Goal: Information Seeking & Learning: Learn about a topic

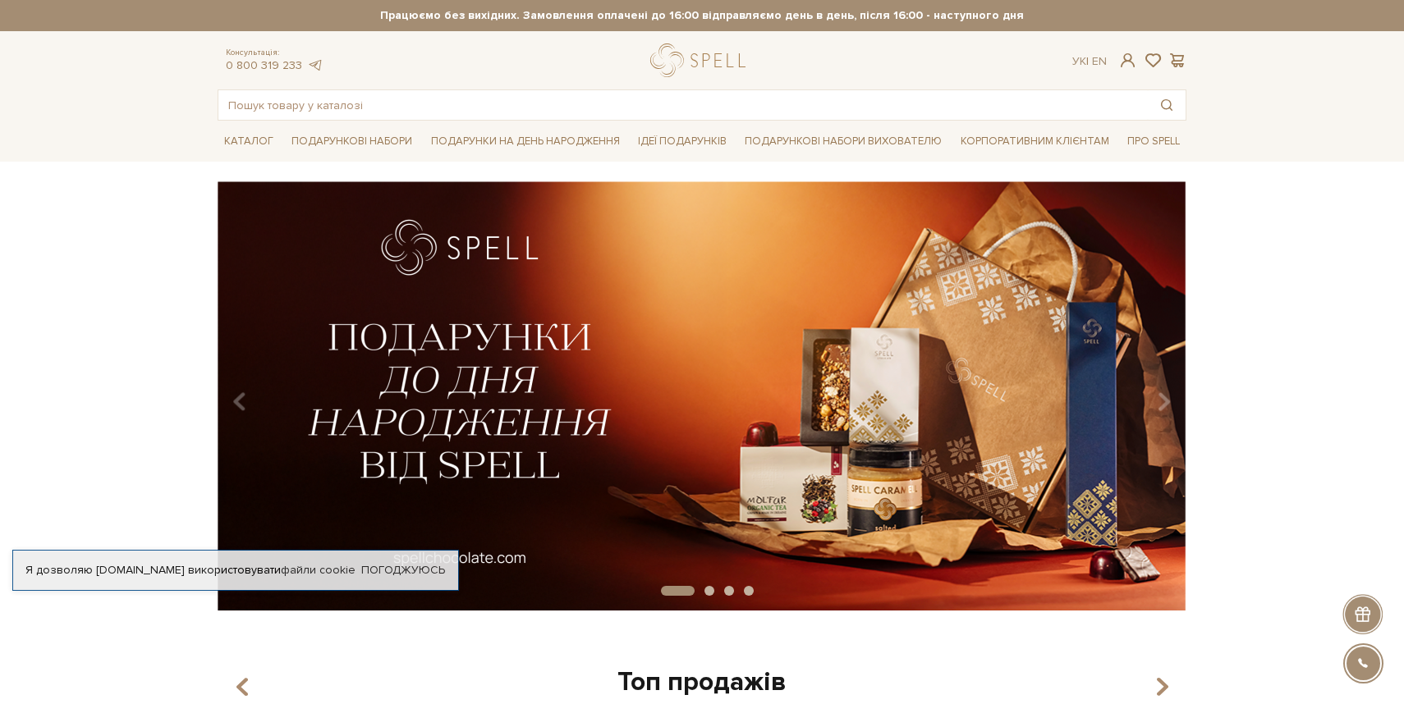
click at [145, 203] on div "slide 2 of 4" at bounding box center [702, 390] width 1404 height 418
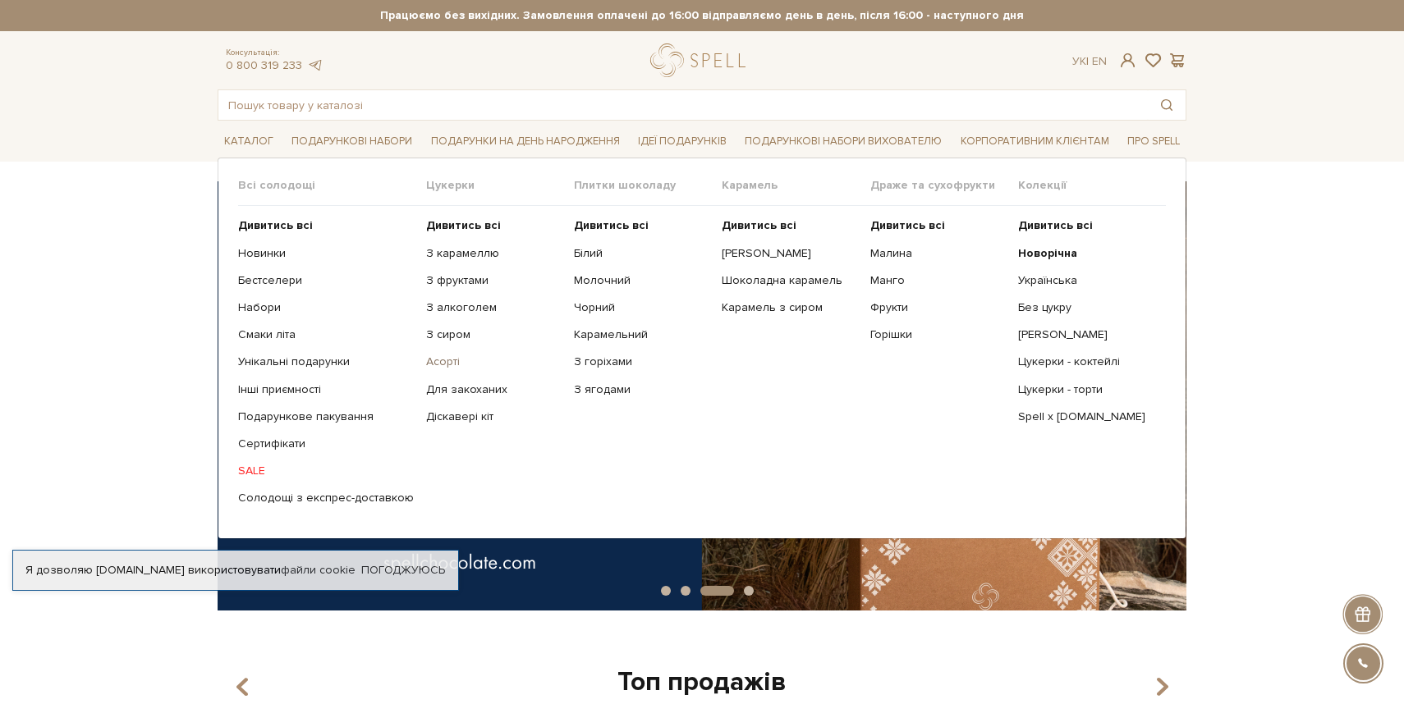
click at [440, 359] on link "Асорті" at bounding box center [493, 362] width 135 height 15
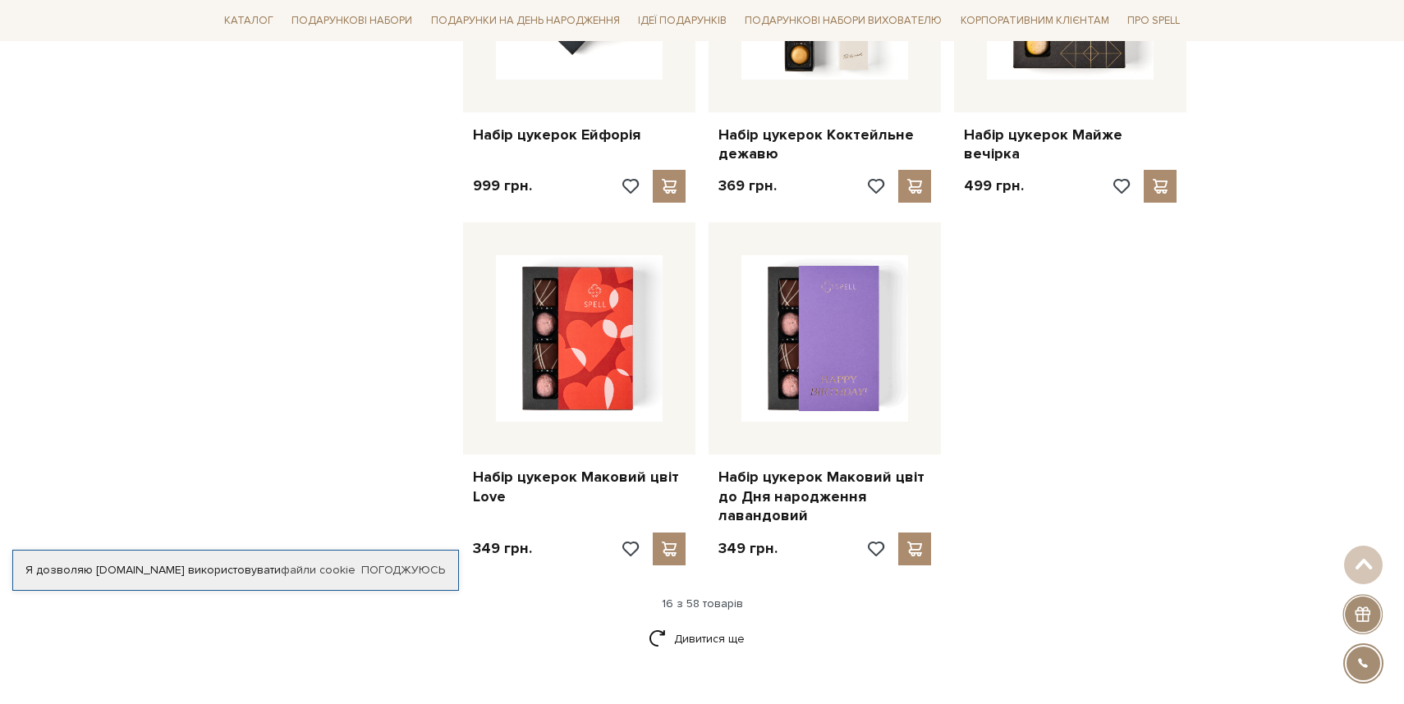
scroll to position [1858, 0]
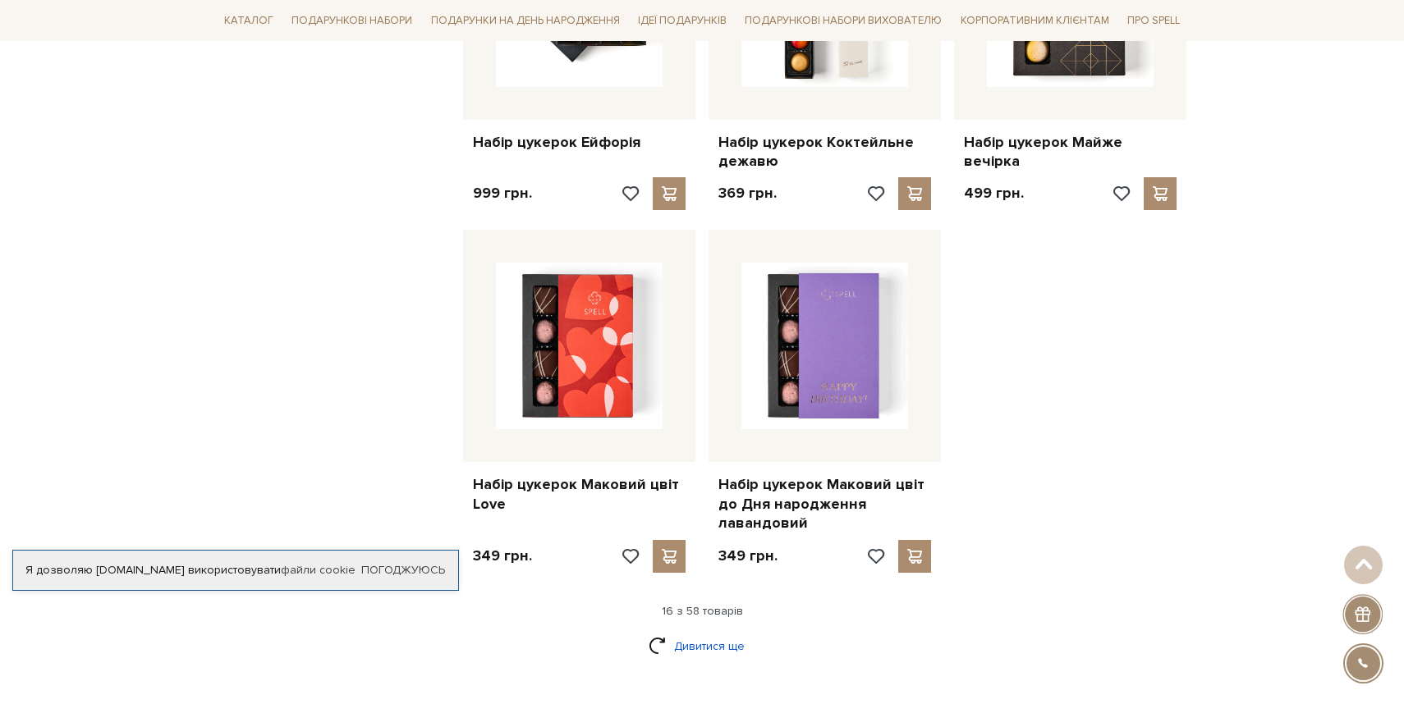
click at [710, 632] on link "Дивитися ще" at bounding box center [702, 646] width 107 height 29
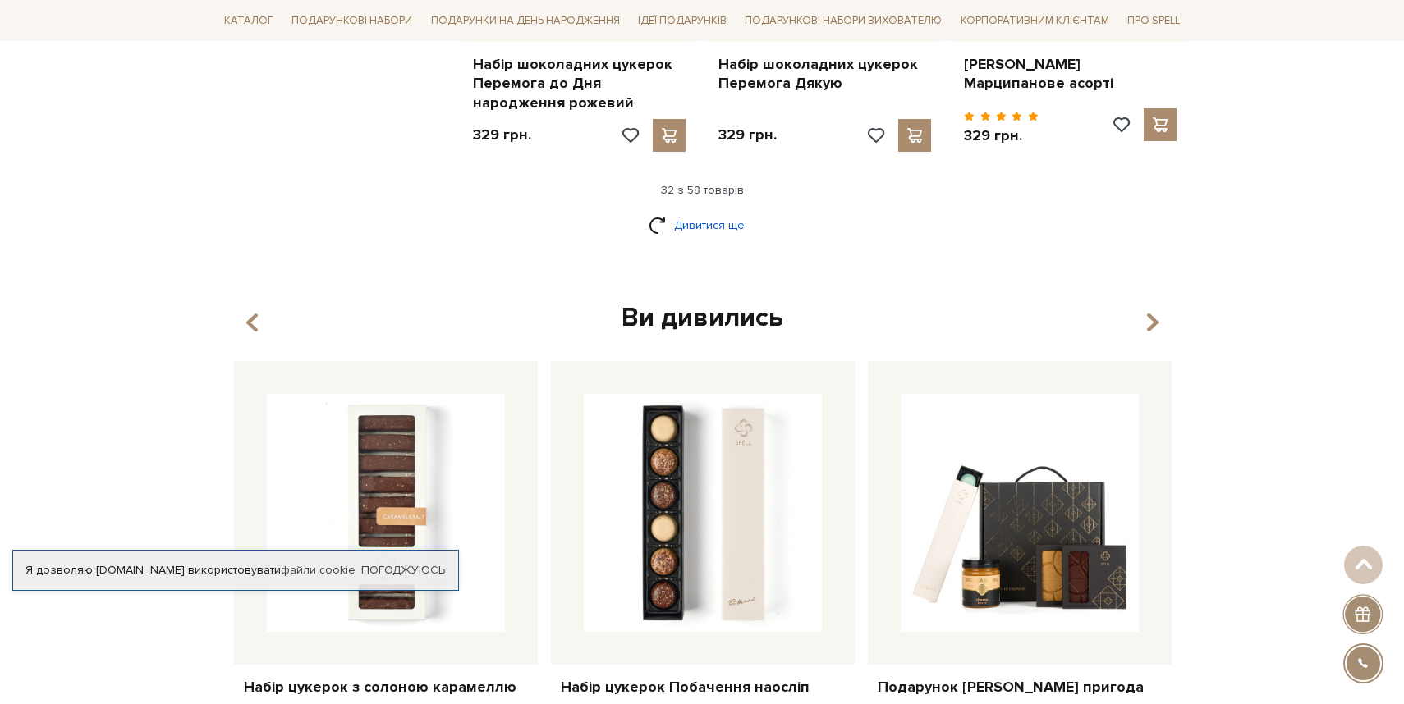
scroll to position [4080, 0]
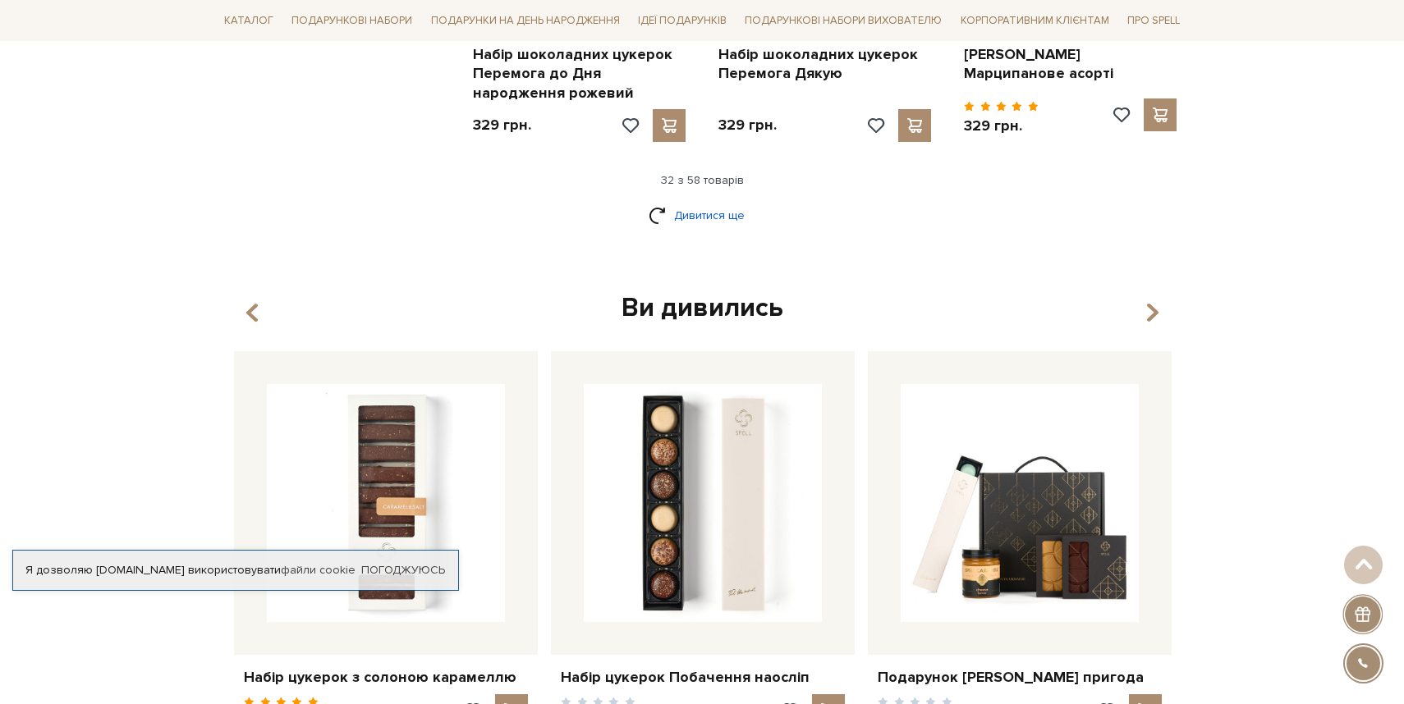
click at [704, 201] on link "Дивитися ще" at bounding box center [702, 215] width 107 height 29
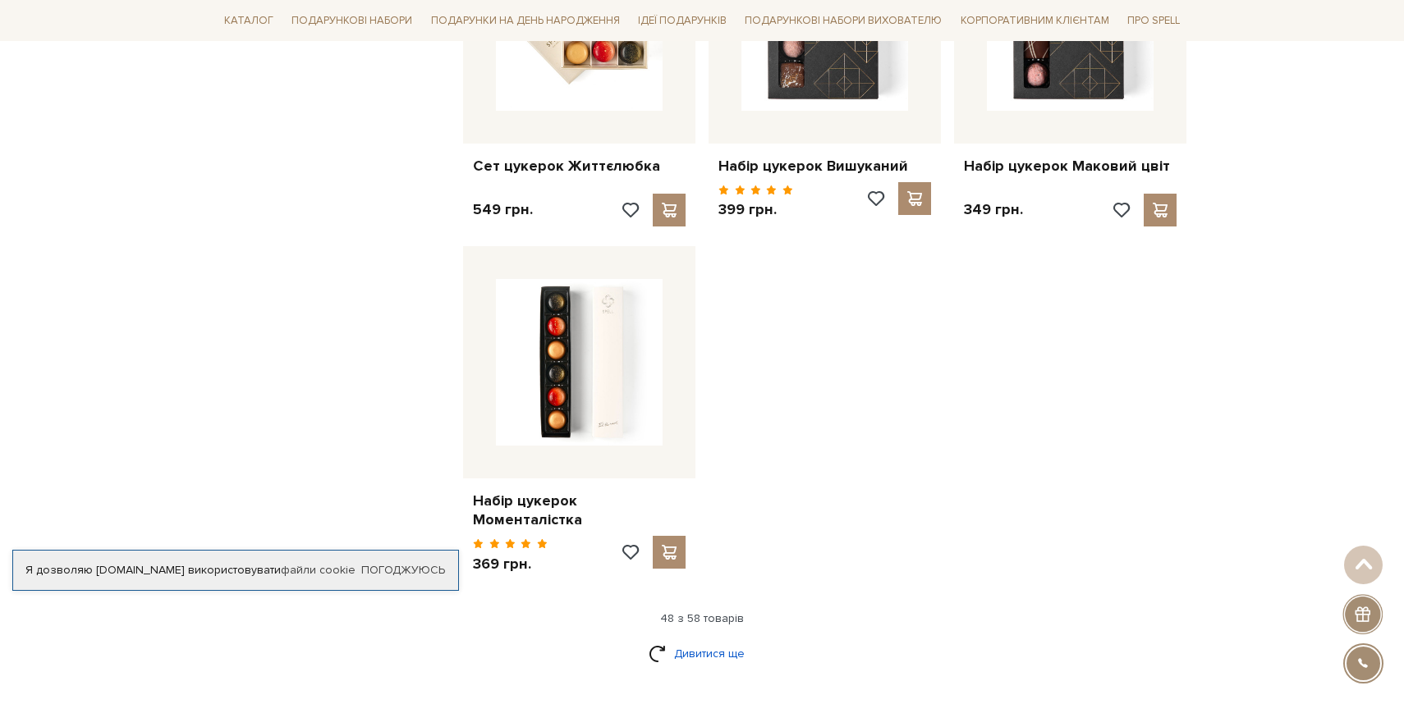
scroll to position [5757, 0]
click at [685, 638] on link "Дивитися ще" at bounding box center [702, 652] width 107 height 29
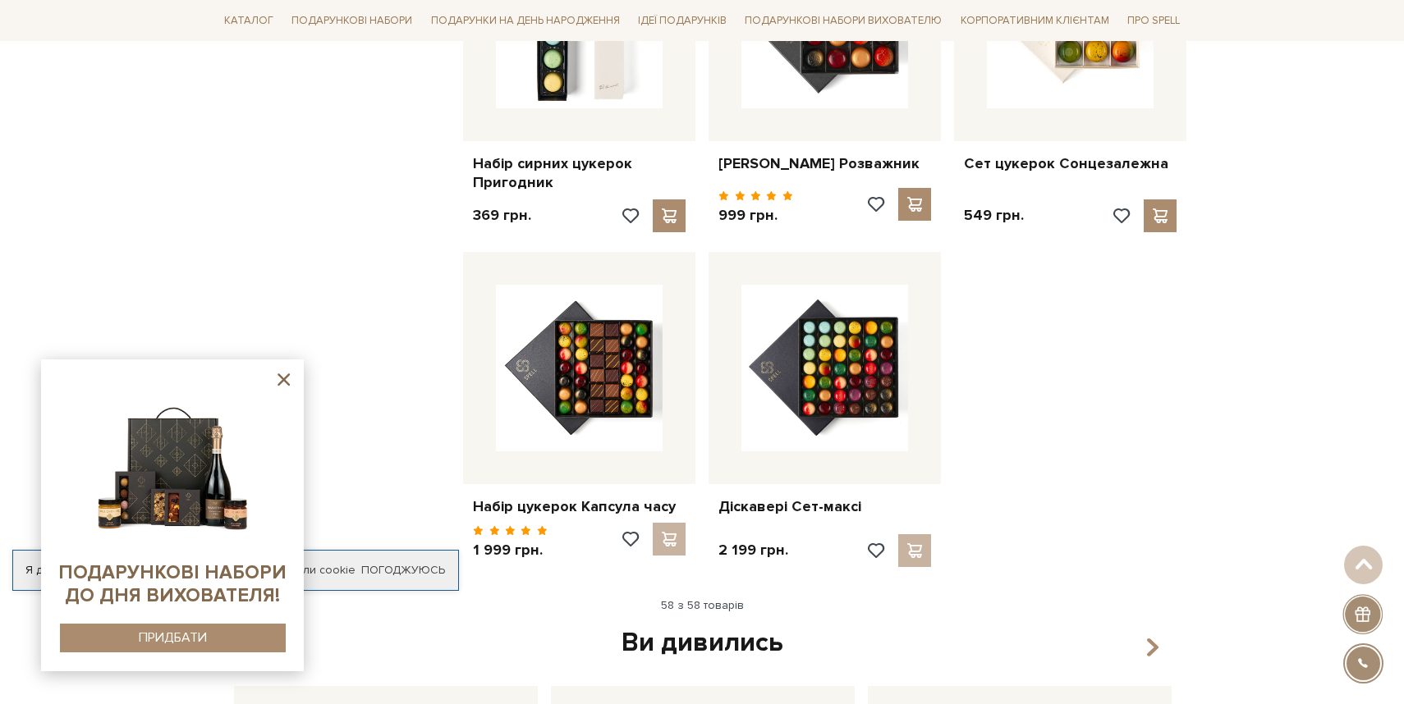
scroll to position [6794, 0]
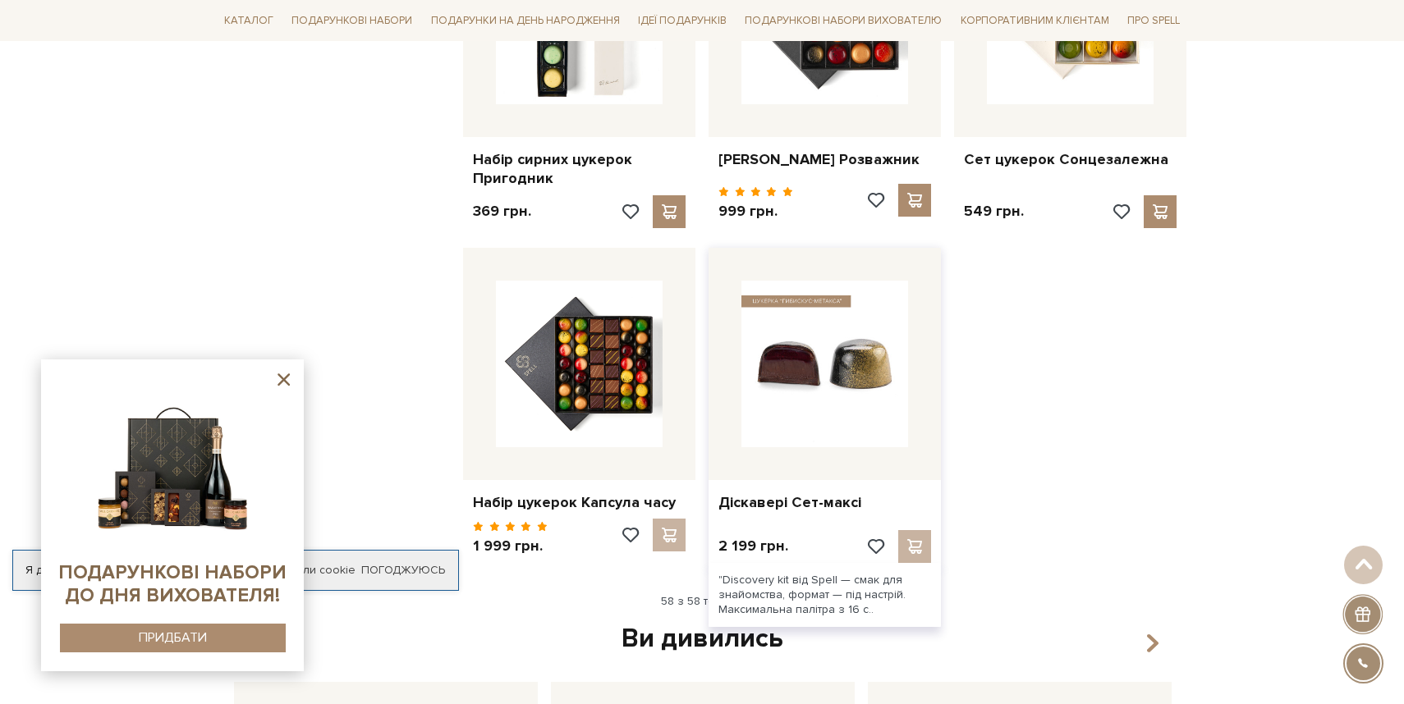
click at [825, 369] on img at bounding box center [824, 364] width 167 height 167
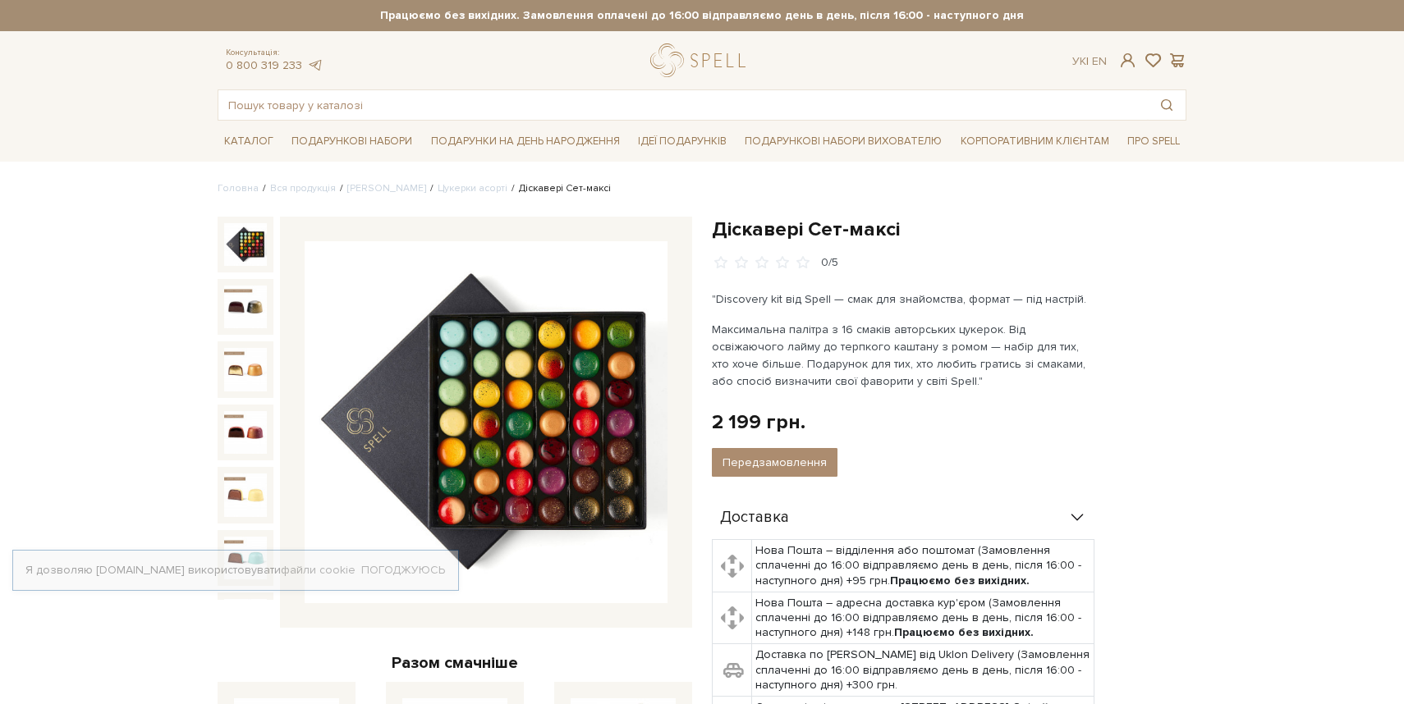
click at [825, 369] on p "Максимальна палітра з 16 смаків авторських цукерок. Від освіжаючого лайму до те…" at bounding box center [904, 355] width 385 height 69
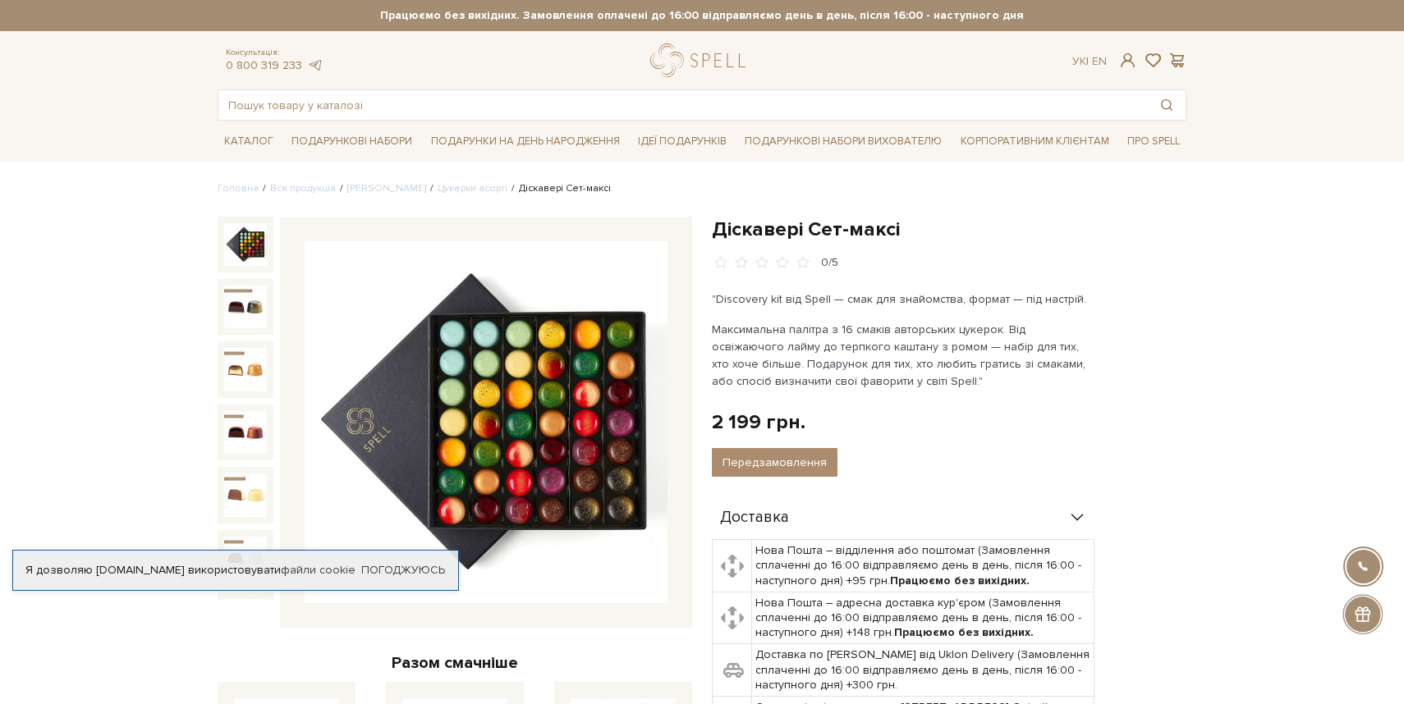
click at [584, 438] on img at bounding box center [486, 422] width 363 height 363
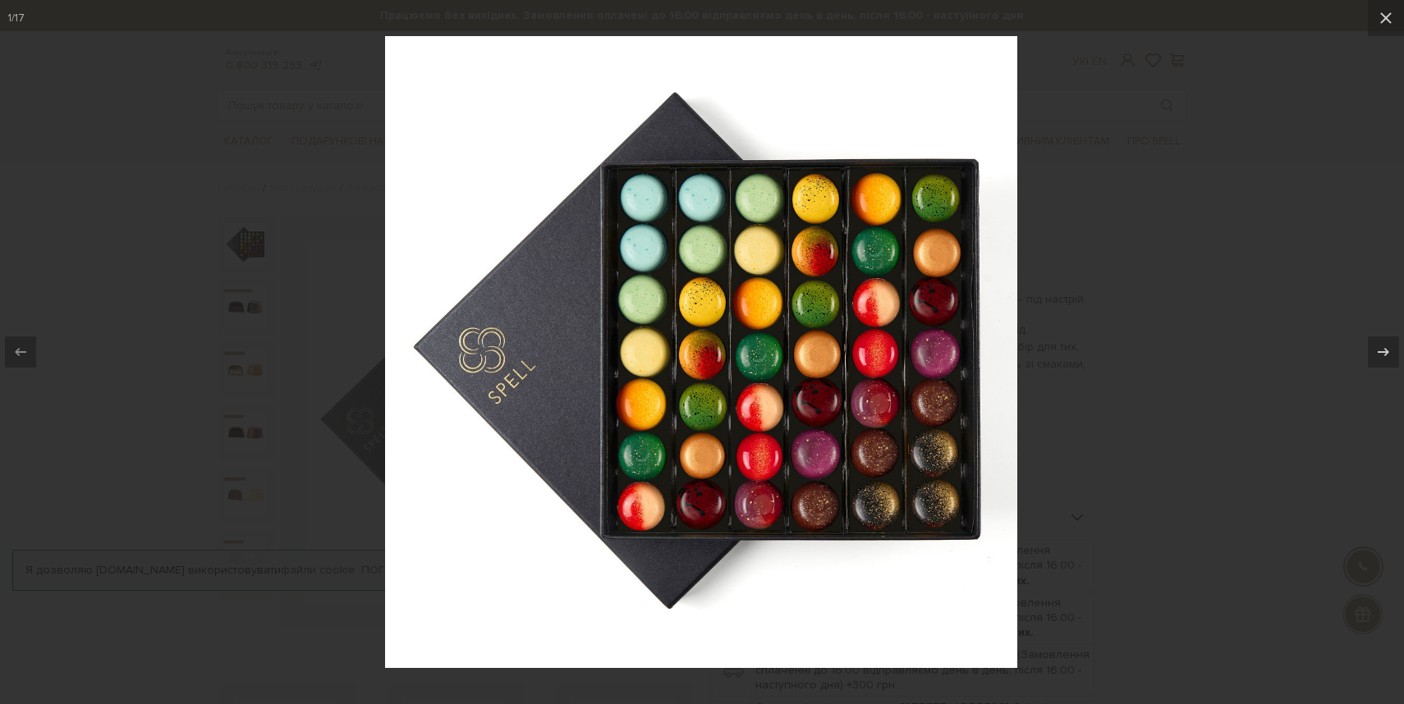
click at [459, 364] on img at bounding box center [701, 352] width 632 height 632
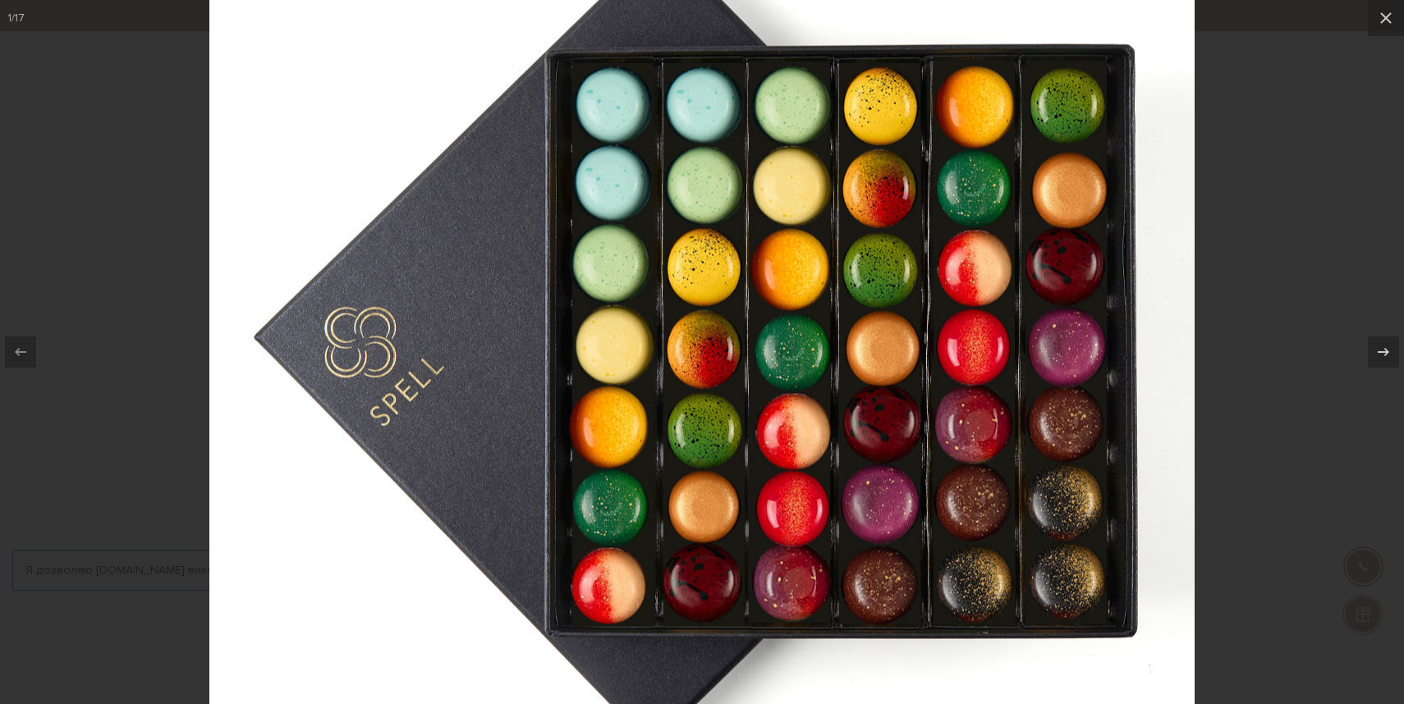
click at [1304, 246] on div at bounding box center [702, 352] width 1404 height 704
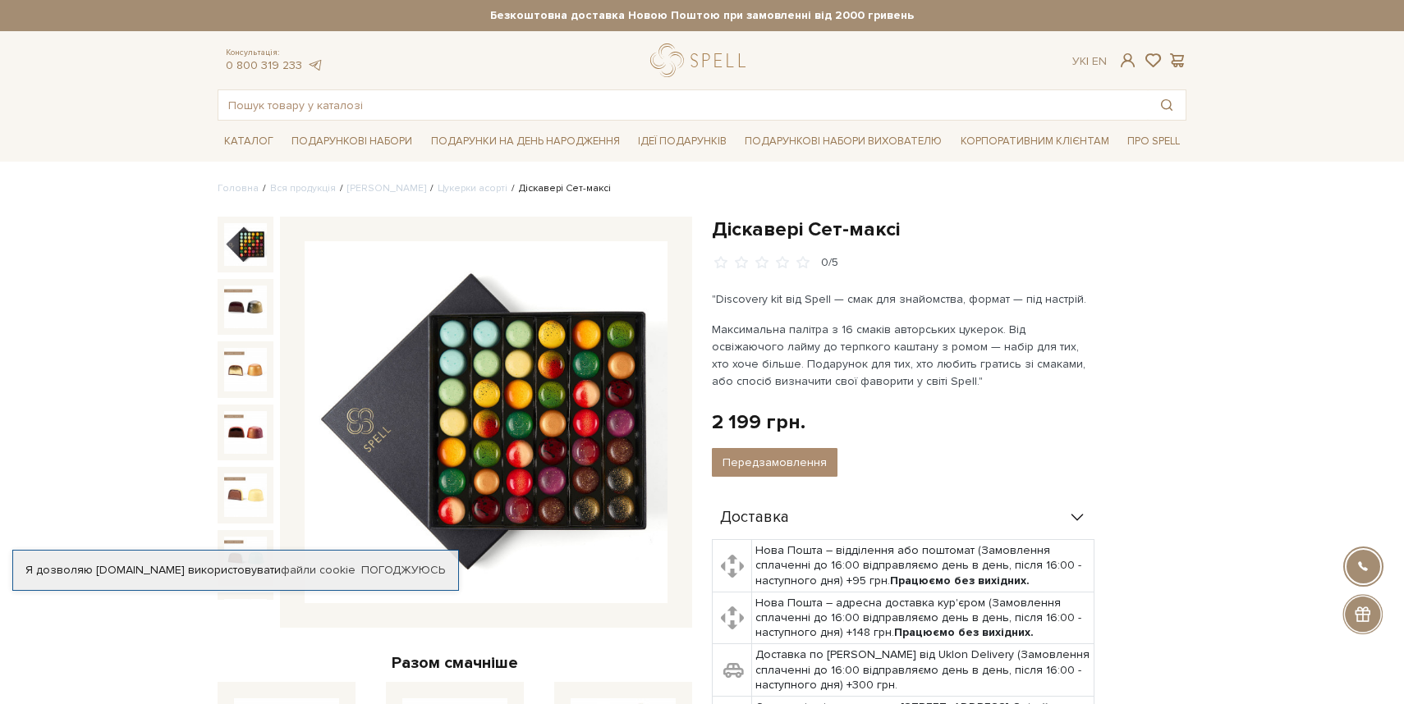
click at [520, 355] on img at bounding box center [486, 422] width 363 height 363
